Goal: Information Seeking & Learning: Learn about a topic

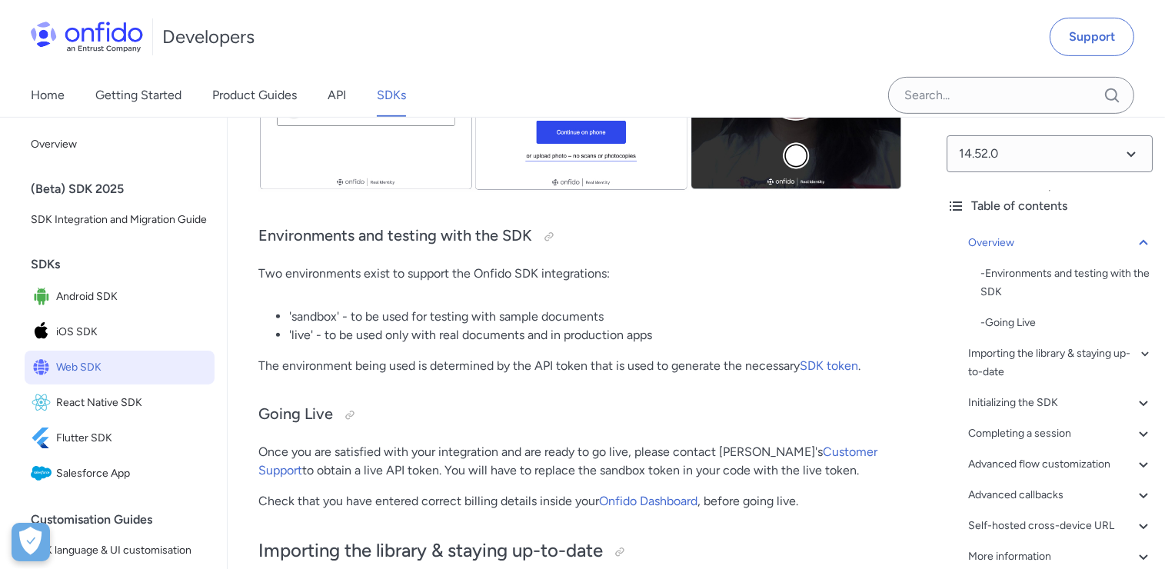
scroll to position [717, 0]
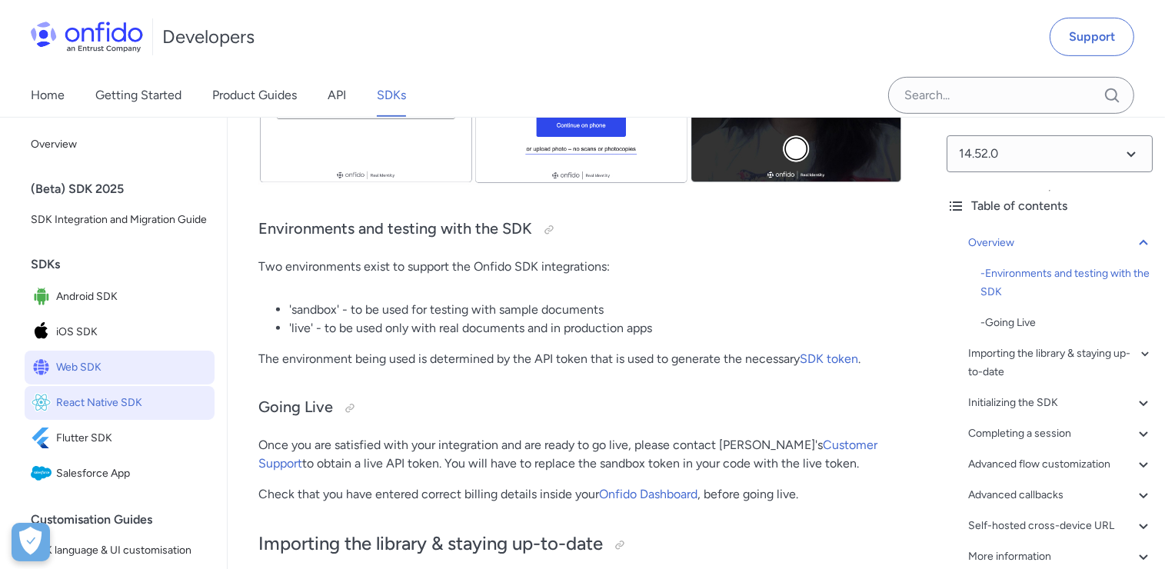
click at [126, 420] on link "React Native SDK" at bounding box center [120, 403] width 190 height 34
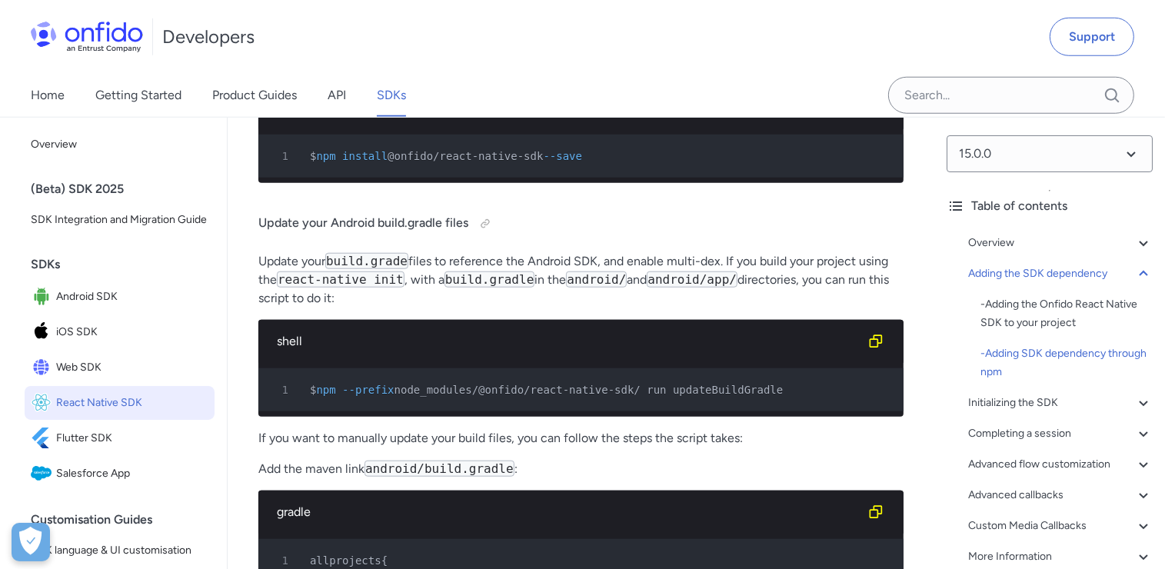
scroll to position [1418, 0]
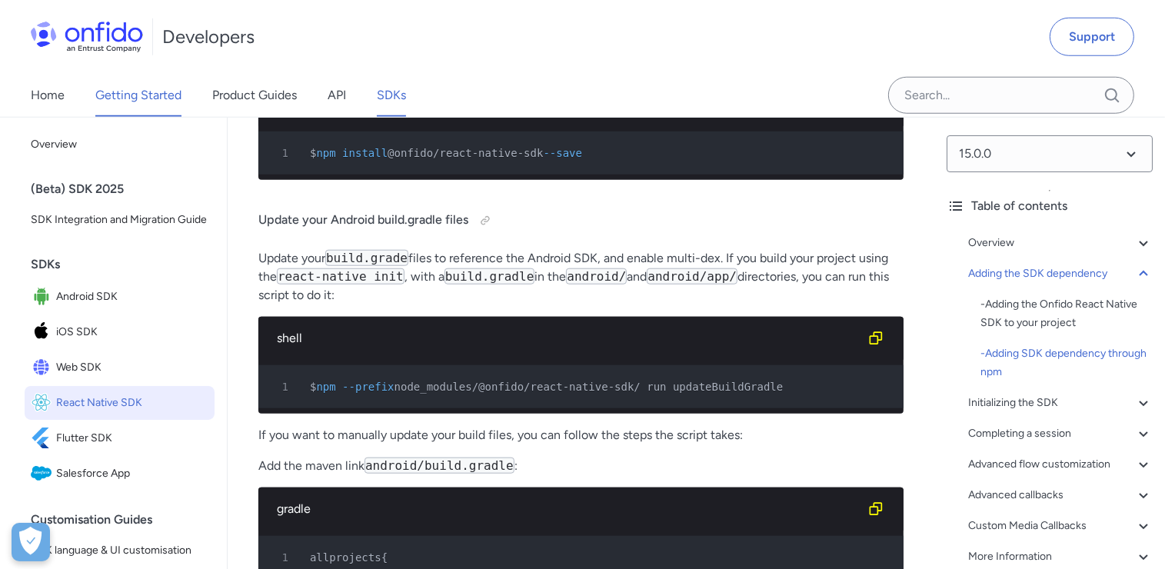
click at [142, 92] on link "Getting Started" at bounding box center [138, 95] width 86 height 43
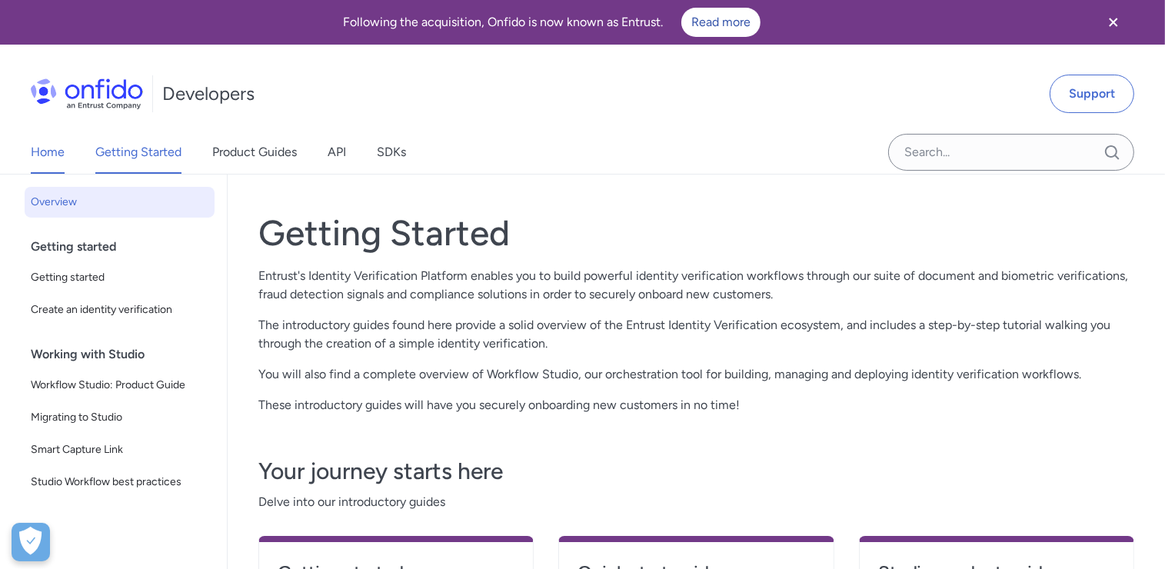
click at [62, 154] on link "Home" at bounding box center [48, 152] width 34 height 43
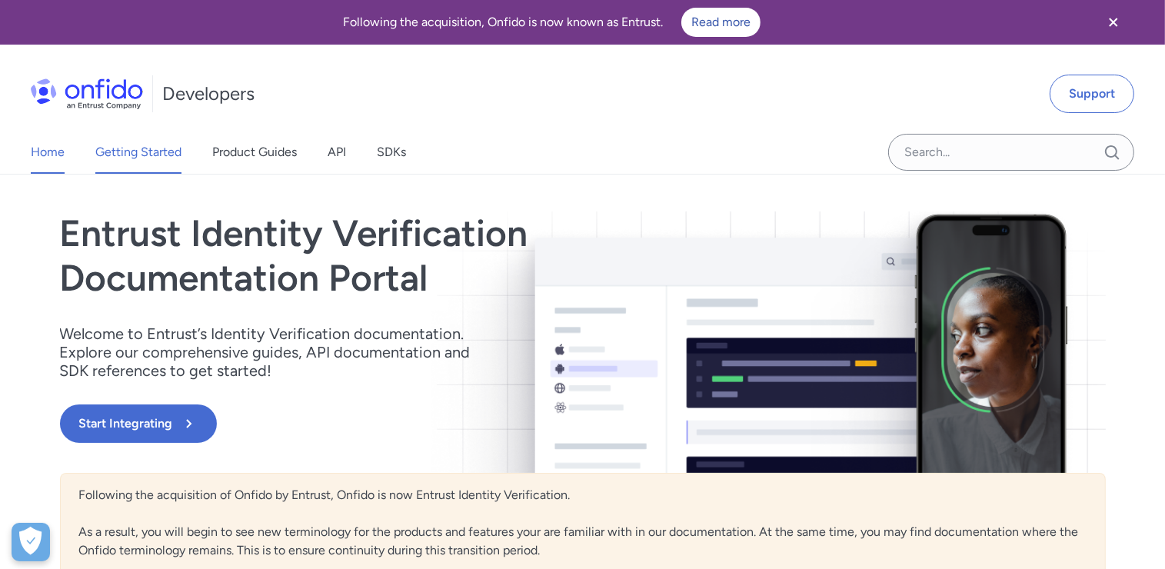
click at [166, 156] on link "Getting Started" at bounding box center [138, 152] width 86 height 43
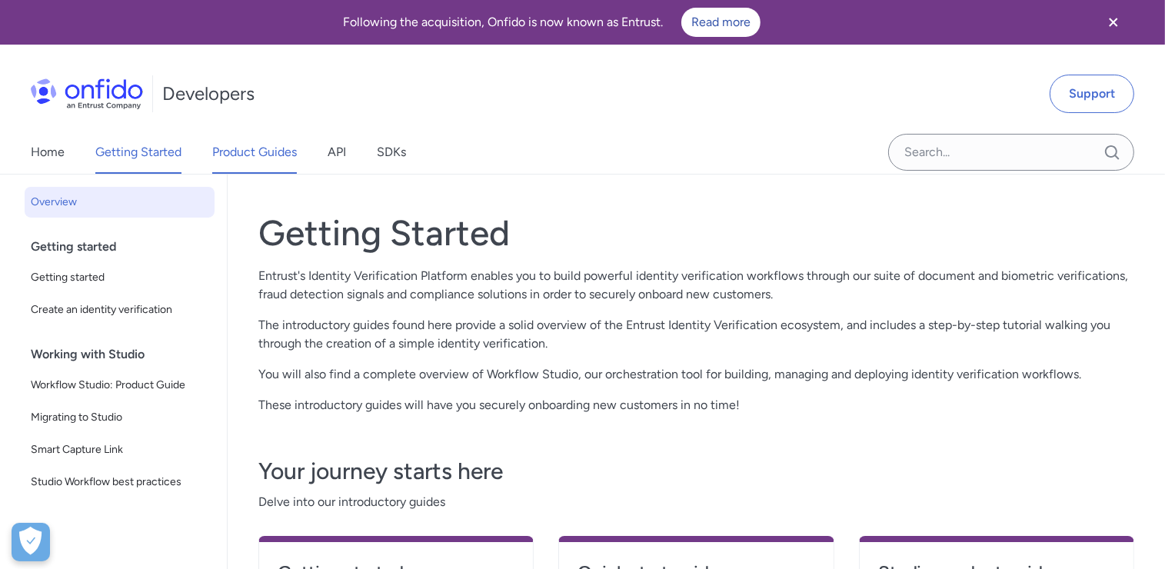
click at [235, 152] on link "Product Guides" at bounding box center [254, 152] width 85 height 43
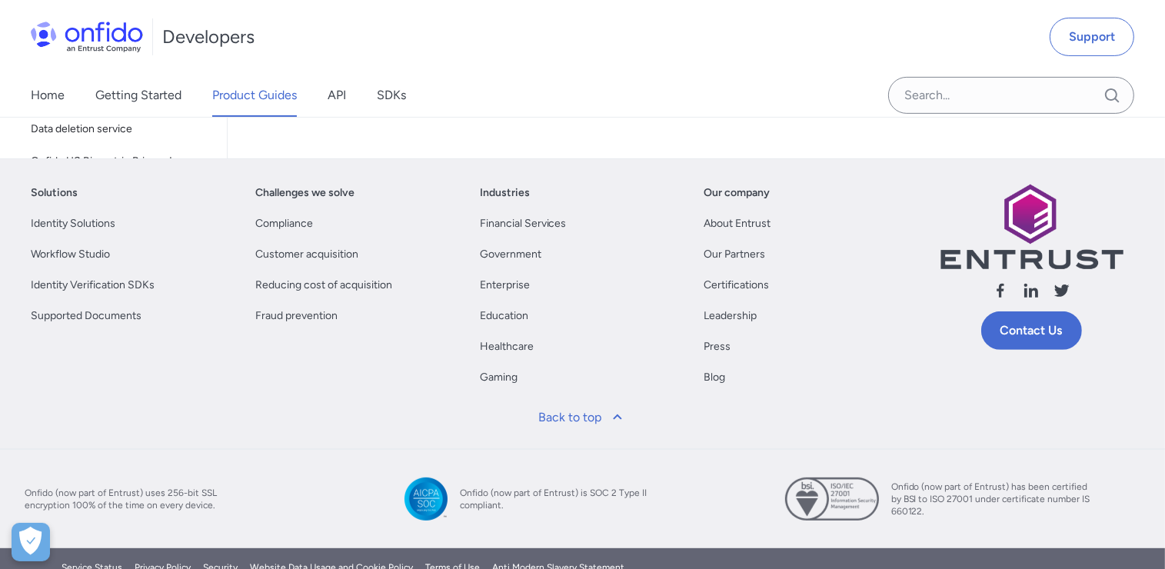
scroll to position [532, 0]
